Goal: Task Accomplishment & Management: Use online tool/utility

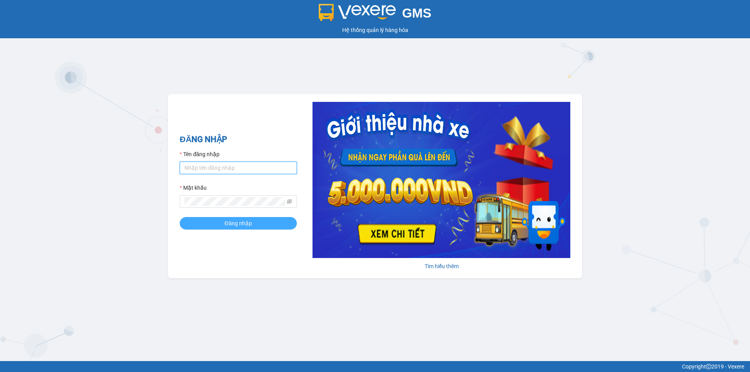
type input "tronghoang.apq"
click at [227, 224] on span "Đăng nhập" at bounding box center [238, 223] width 27 height 9
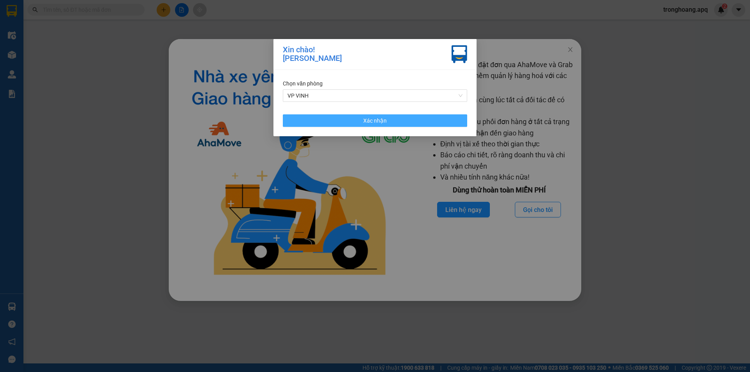
click at [373, 118] on span "Xác nhận" at bounding box center [374, 120] width 23 height 9
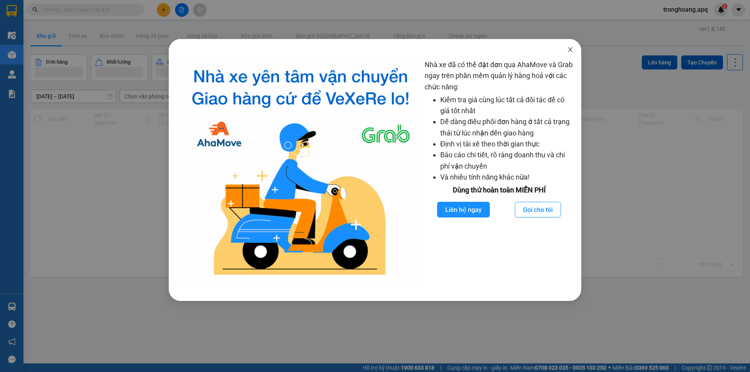
drag, startPoint x: 563, startPoint y: 51, endPoint x: 392, endPoint y: 39, distance: 171.9
click at [563, 51] on span "Close" at bounding box center [570, 50] width 22 height 22
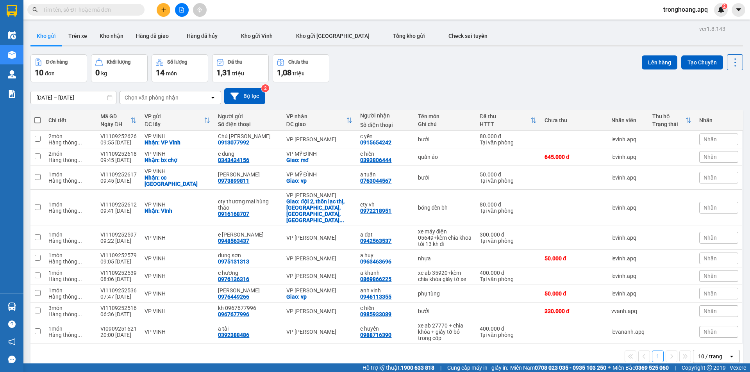
click at [181, 13] on button at bounding box center [182, 10] width 14 height 14
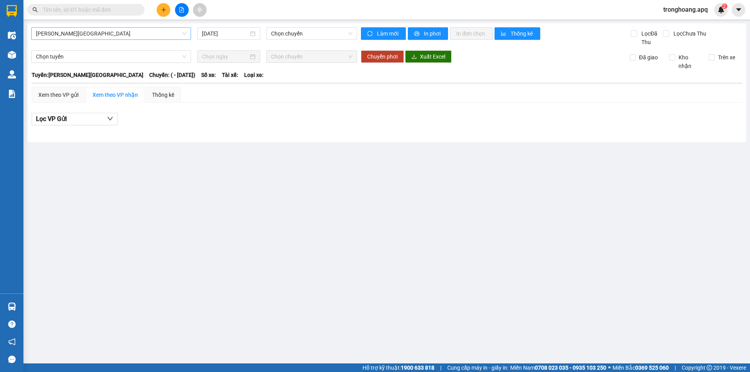
click at [102, 36] on span "[PERSON_NAME][GEOGRAPHIC_DATA]" at bounding box center [111, 34] width 150 height 12
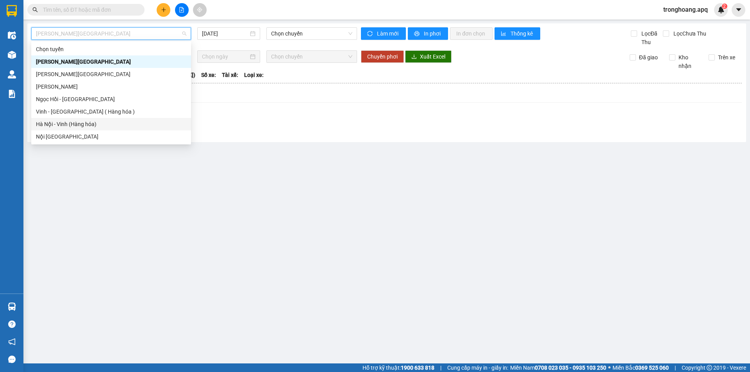
drag, startPoint x: 81, startPoint y: 123, endPoint x: 230, endPoint y: 59, distance: 162.6
click at [84, 123] on div "Hà Nội - Vinh (Hàng hóa)" at bounding box center [111, 124] width 150 height 9
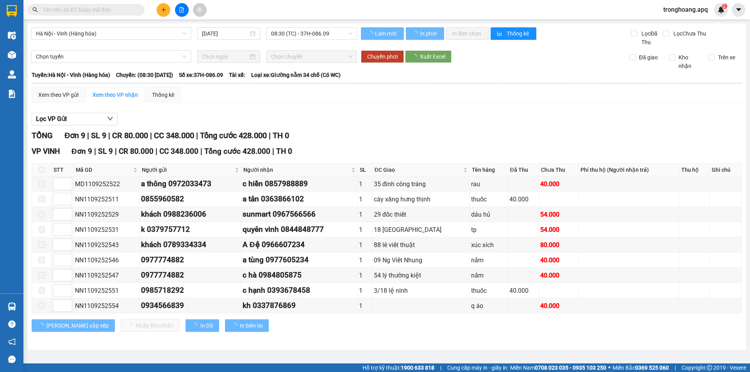
click at [223, 43] on div "Hà Nội - Vinh (Hàng hóa) [DATE] 08:30 (TC) - 37H-086.09" at bounding box center [194, 36] width 326 height 19
click at [217, 37] on input "[DATE]" at bounding box center [225, 33] width 46 height 9
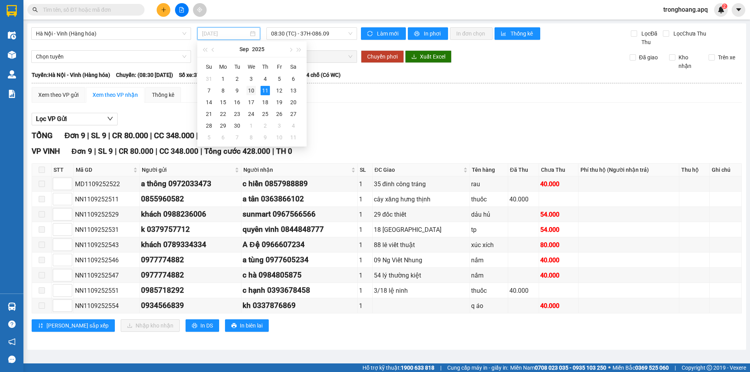
click at [255, 88] on div "10" at bounding box center [250, 90] width 9 height 9
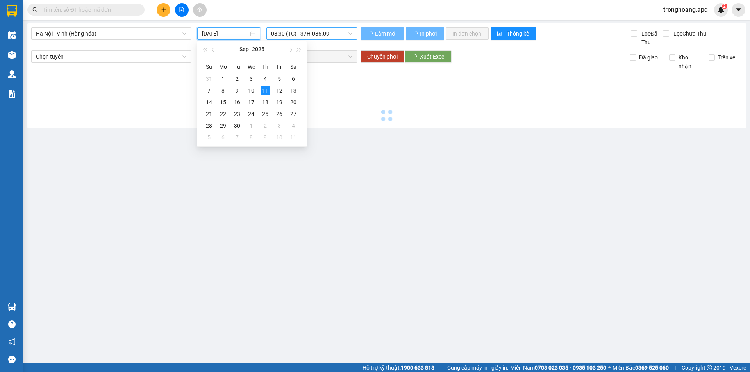
type input "[DATE]"
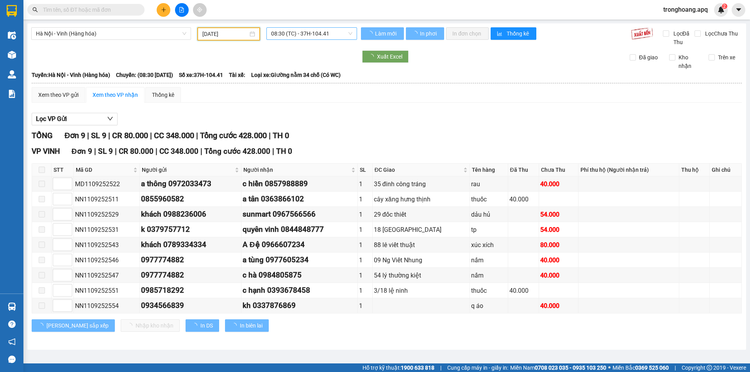
click at [321, 39] on div "08:30 (TC) - 37H-104.41" at bounding box center [311, 33] width 91 height 13
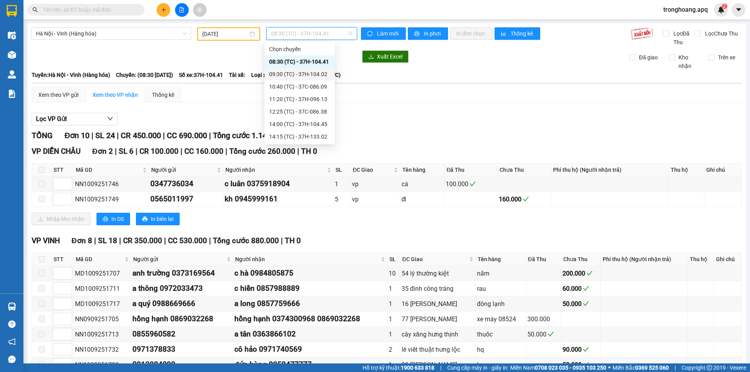
click at [304, 71] on div "09:30 (TC) - 37H-104.02" at bounding box center [299, 74] width 61 height 9
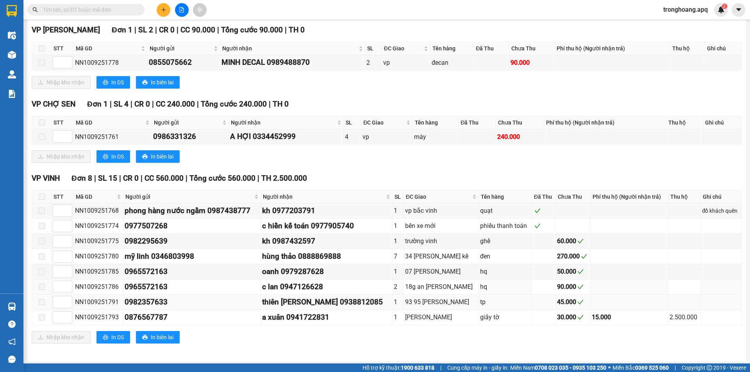
scroll to position [123, 0]
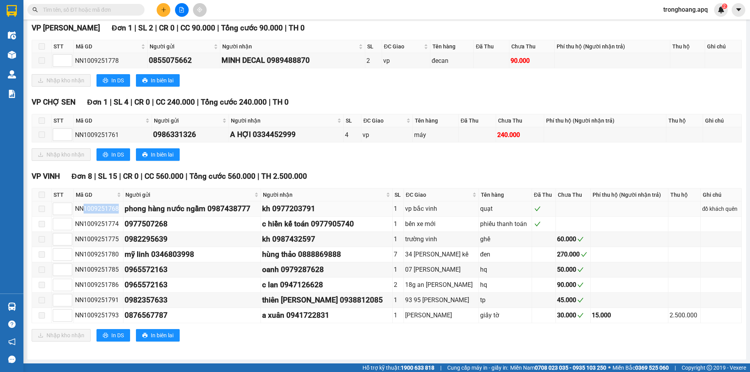
drag, startPoint x: 86, startPoint y: 207, endPoint x: 120, endPoint y: 212, distance: 35.1
click at [120, 212] on div "NN1009251768" at bounding box center [98, 209] width 47 height 10
copy div "1009251768"
click at [97, 10] on input "text" at bounding box center [89, 9] width 92 height 9
paste input "1009251768"
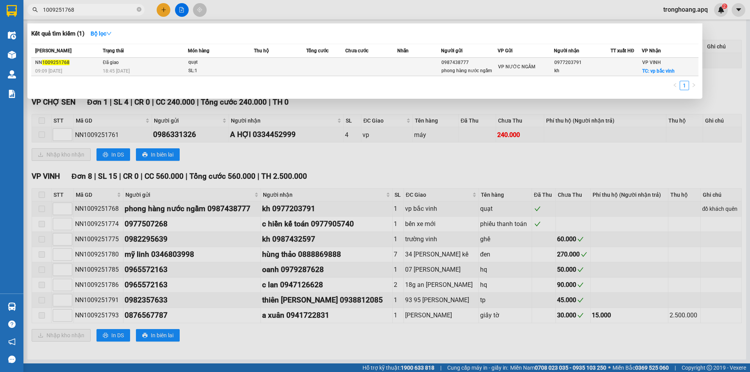
type input "1009251768"
click at [127, 62] on td "Đã giao 18:45 [DATE]" at bounding box center [144, 67] width 87 height 18
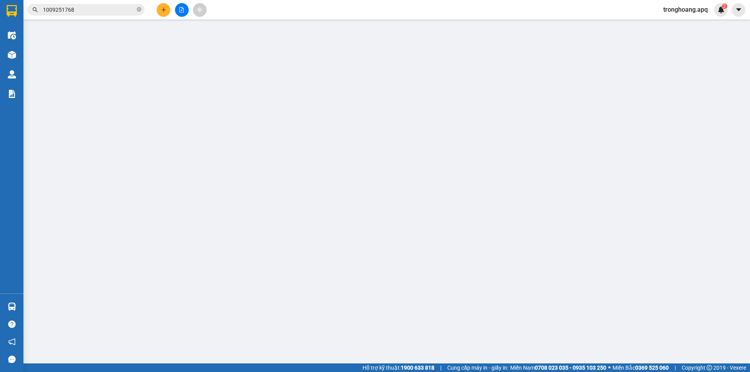
type input "0987438777"
type input "phong hàng nước ngầm"
type input "0977203791"
type input "kh"
checkbox input "true"
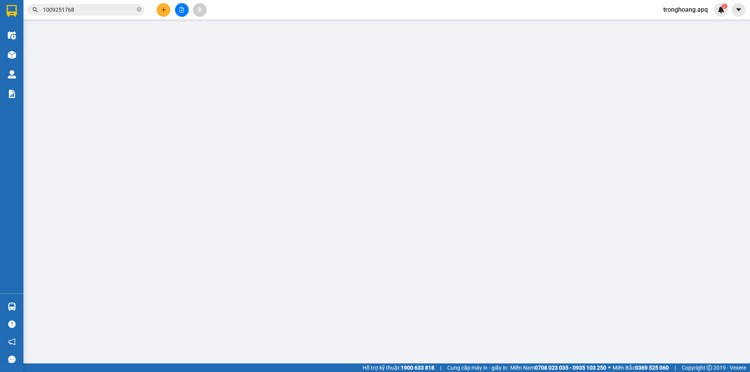
type input "vp bắc vinh"
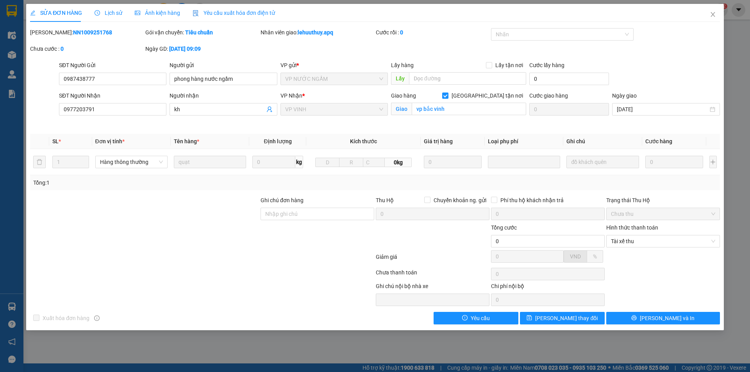
click at [107, 12] on span "Lịch sử" at bounding box center [109, 13] width 28 height 6
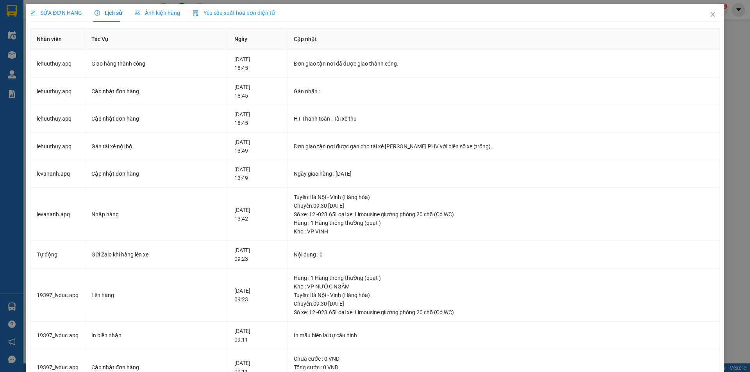
click at [66, 15] on span "SỬA ĐƠN HÀNG" at bounding box center [56, 13] width 52 height 6
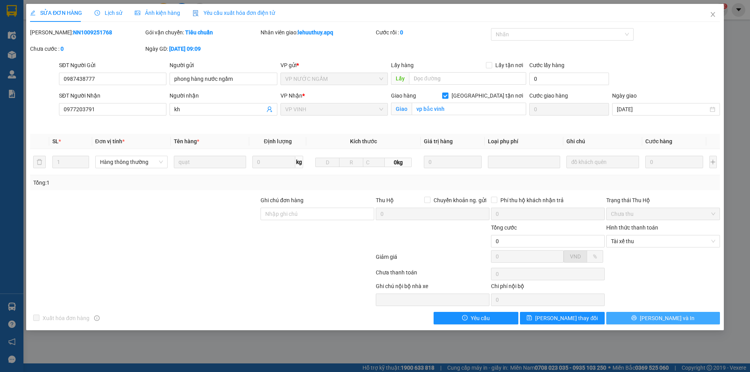
click at [659, 316] on span "[PERSON_NAME] và In" at bounding box center [667, 318] width 55 height 9
click at [632, 314] on button "[PERSON_NAME] và In" at bounding box center [663, 318] width 114 height 13
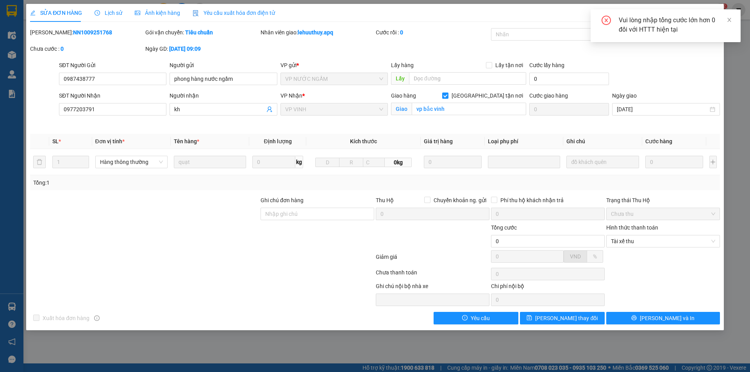
click at [735, 18] on div "Vui lòng nhập tổng cước lớn hơn 0 đối với HTTT hiện tại" at bounding box center [666, 25] width 150 height 33
click at [733, 18] on div "Vui lòng nhập tổng cước lớn hơn 0 đối với HTTT hiện tại" at bounding box center [666, 25] width 150 height 33
click at [737, 21] on div "Vui lòng nhập tổng cước lớn hơn 0 đối với HTTT hiện tại" at bounding box center [666, 25] width 150 height 33
click at [729, 18] on icon "close" at bounding box center [729, 19] width 5 height 5
click at [109, 13] on span "Lịch sử" at bounding box center [109, 13] width 28 height 6
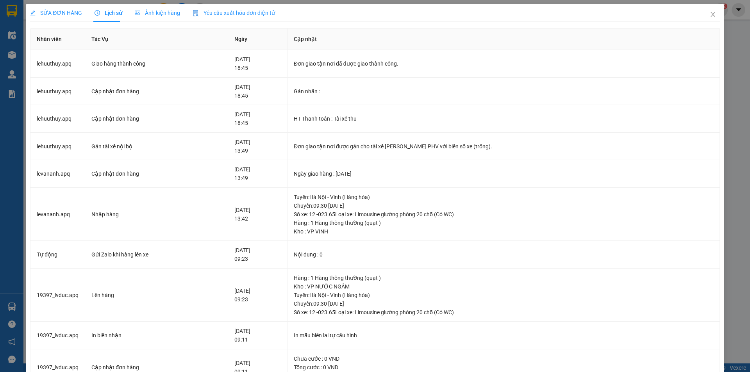
click at [40, 11] on span "SỬA ĐƠN HÀNG" at bounding box center [56, 13] width 52 height 6
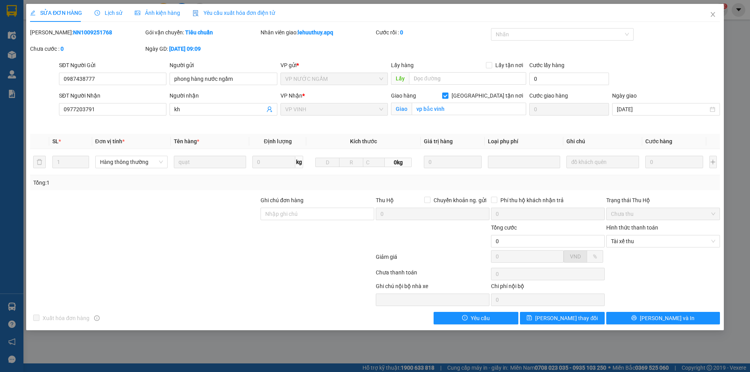
click at [114, 8] on div "Lịch sử" at bounding box center [109, 13] width 28 height 18
